Goal: Navigation & Orientation: Find specific page/section

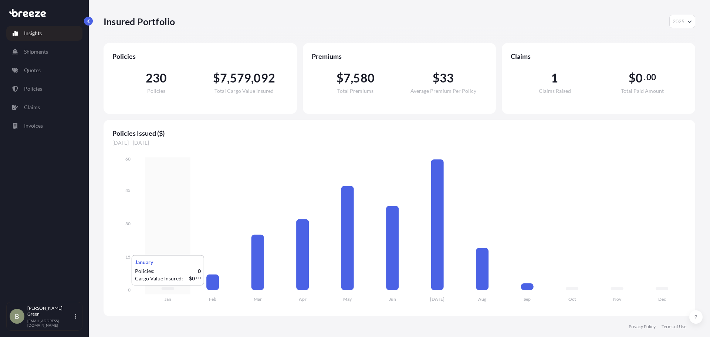
select select "2025"
click at [40, 87] on p "Policies" at bounding box center [33, 88] width 18 height 7
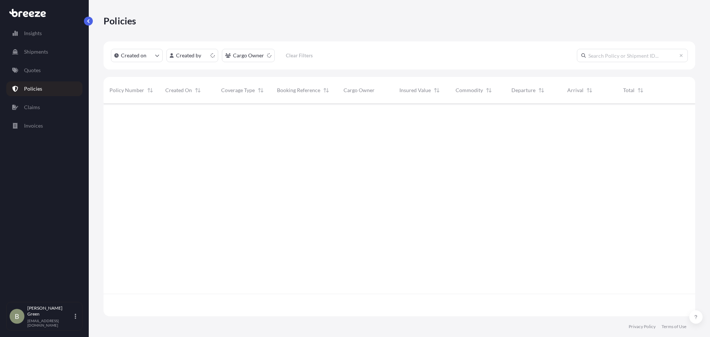
scroll to position [211, 586]
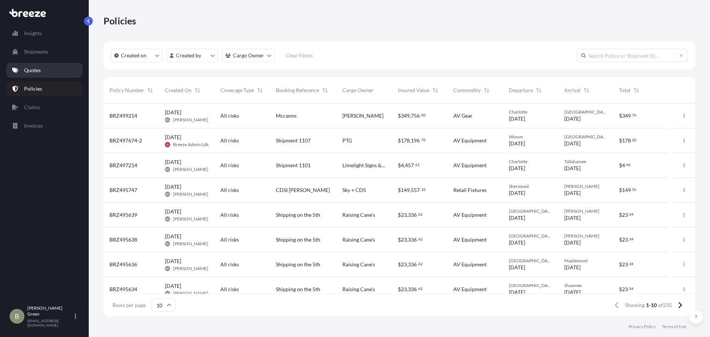
click at [33, 68] on p "Quotes" at bounding box center [32, 70] width 17 height 7
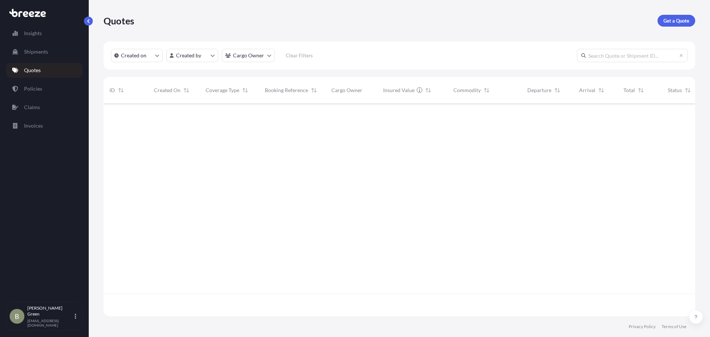
scroll to position [211, 586]
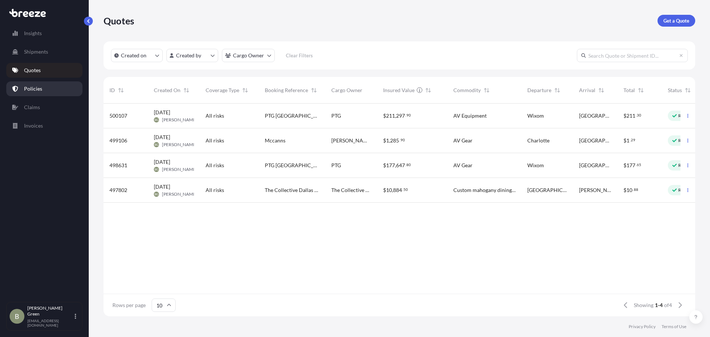
click at [43, 87] on link "Policies" at bounding box center [44, 88] width 76 height 15
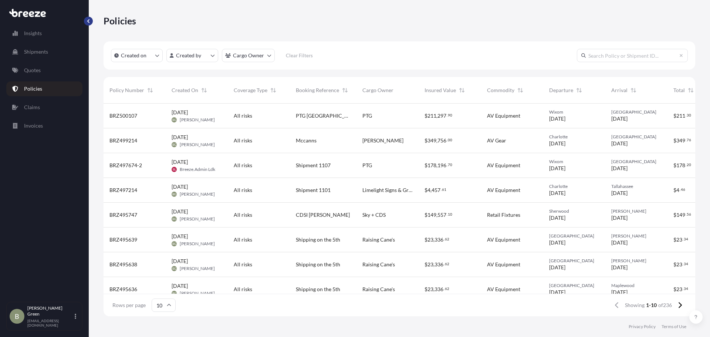
scroll to position [211, 586]
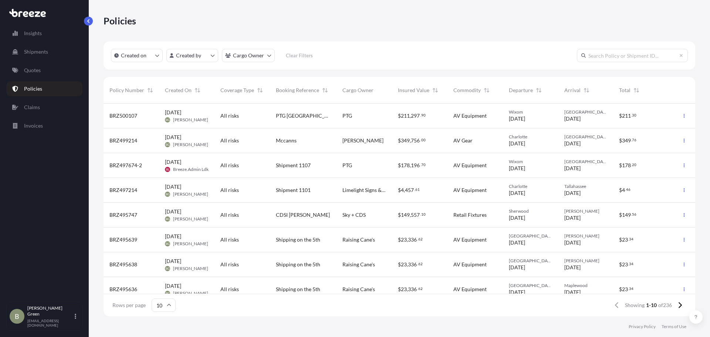
click at [76, 319] on icon at bounding box center [75, 315] width 1 height 5
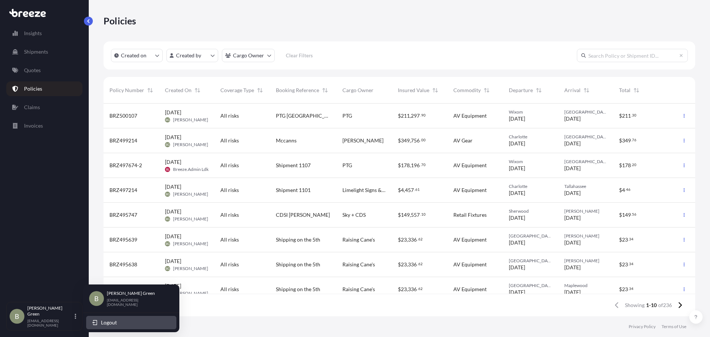
click at [108, 323] on span "Logout" at bounding box center [109, 322] width 16 height 7
